Goal: Transaction & Acquisition: Obtain resource

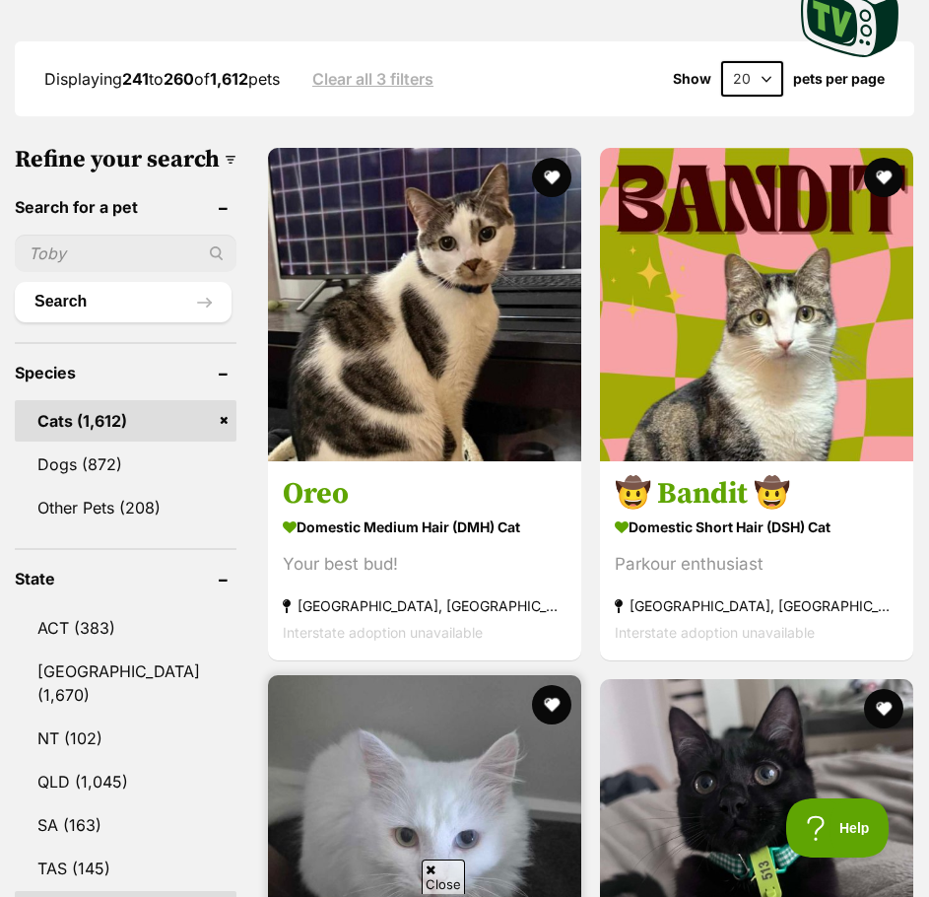
scroll to position [591, 0]
click at [319, 896] on img at bounding box center [424, 831] width 313 height 313
